Goal: Transaction & Acquisition: Obtain resource

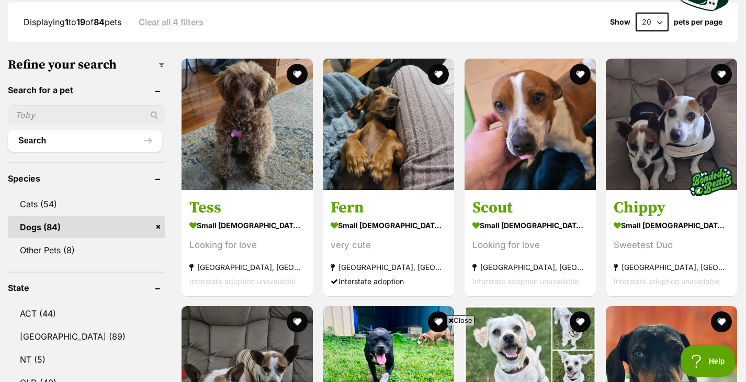
scroll to position [284, 0]
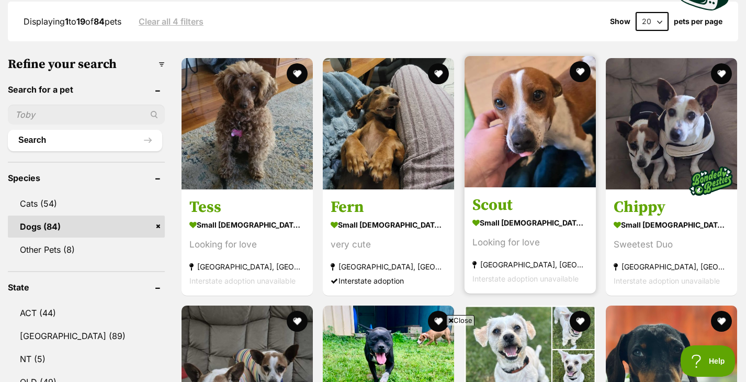
click at [544, 154] on img at bounding box center [530, 121] width 131 height 131
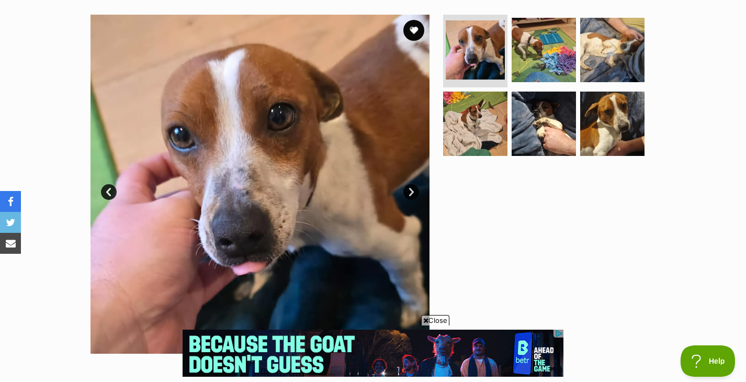
click at [436, 320] on span "Close" at bounding box center [435, 320] width 28 height 10
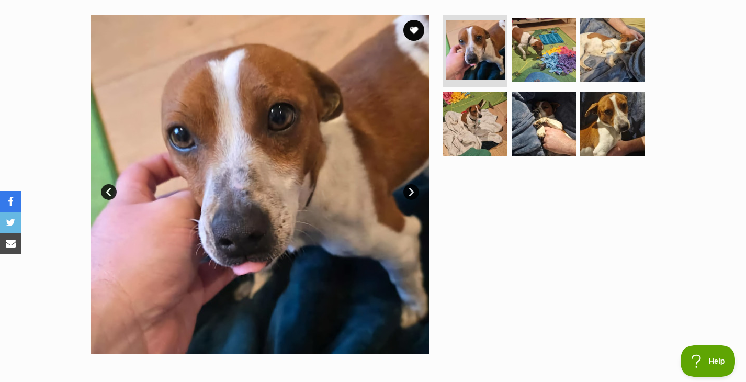
click at [411, 191] on link "Next" at bounding box center [411, 192] width 16 height 16
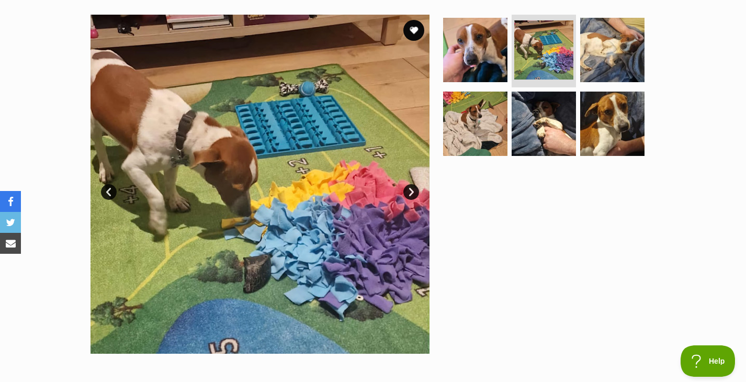
click at [411, 191] on link "Next" at bounding box center [411, 192] width 16 height 16
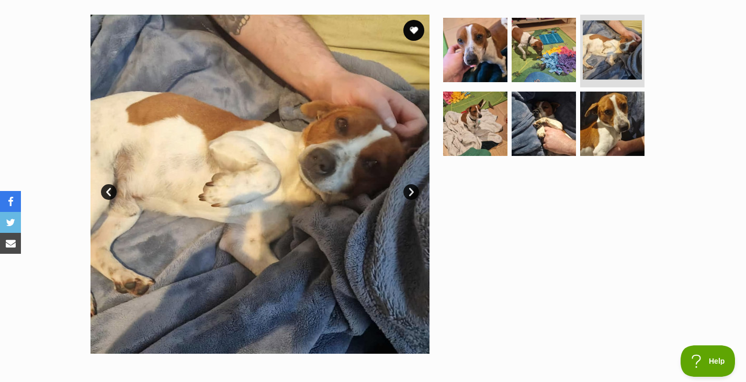
click at [411, 191] on link "Next" at bounding box center [411, 192] width 16 height 16
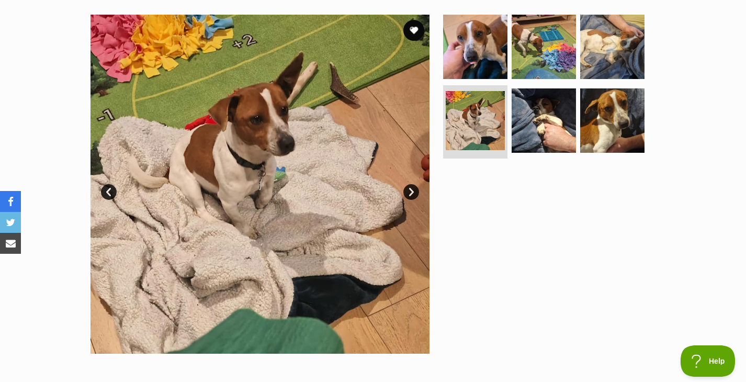
click at [411, 191] on link "Next" at bounding box center [411, 192] width 16 height 16
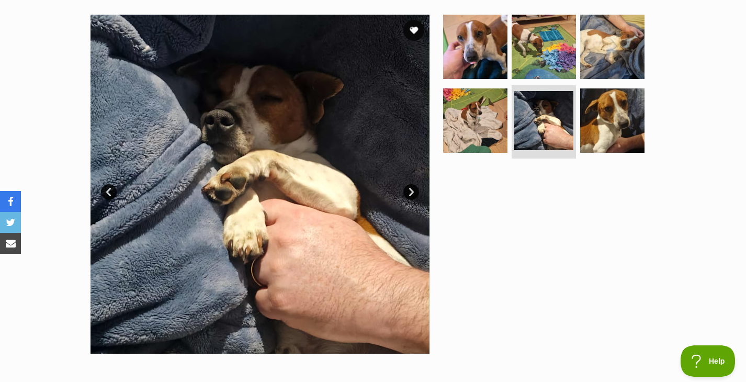
click at [411, 191] on link "Next" at bounding box center [411, 192] width 16 height 16
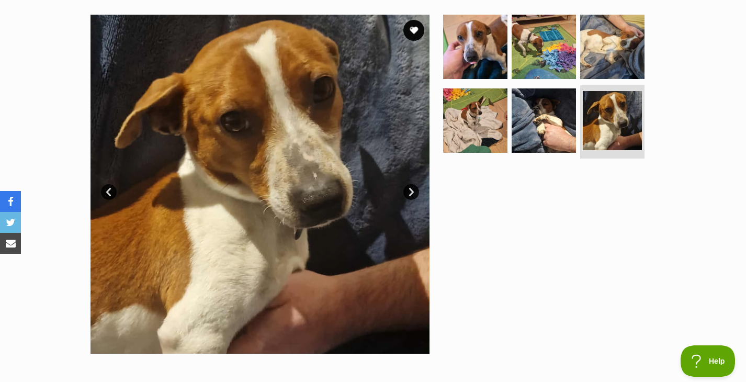
click at [411, 191] on link "Next" at bounding box center [411, 192] width 16 height 16
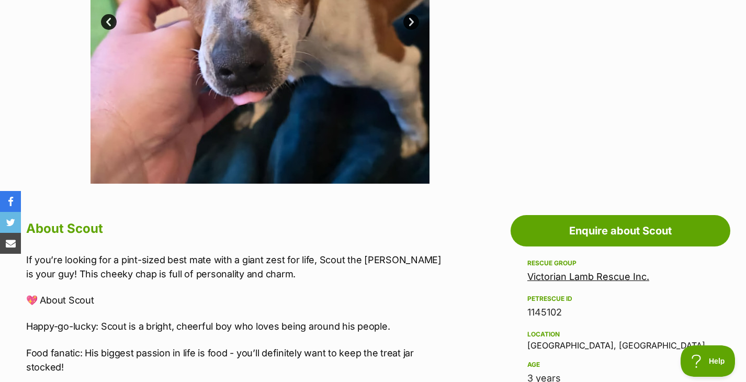
scroll to position [292, 0]
